Goal: Information Seeking & Learning: Find specific fact

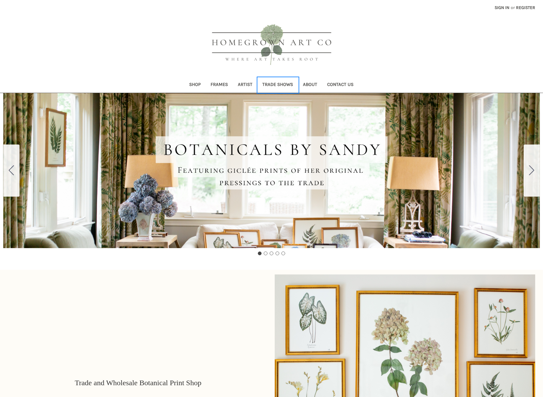
click at [282, 84] on link "Trade Shows" at bounding box center [278, 84] width 41 height 15
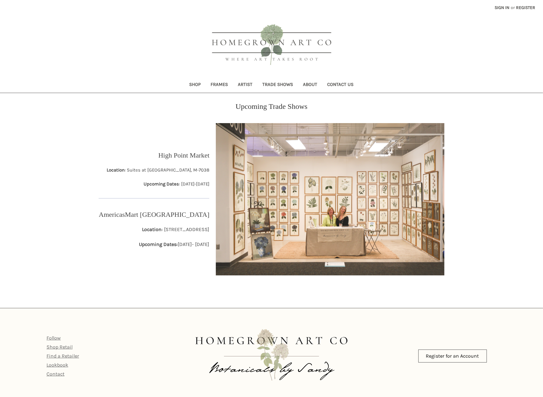
drag, startPoint x: 120, startPoint y: 170, endPoint x: 188, endPoint y: 24, distance: 160.8
click at [210, 184] on div "High Point Market Location : Suites at Market Square, M-7038 Upcoming Dates : O…" at bounding box center [153, 199] width 117 height 152
copy div "Location : Suites at Market Square, M-7038 Upcoming Dates : October 25-29, 2025"
